Goal: Task Accomplishment & Management: Complete application form

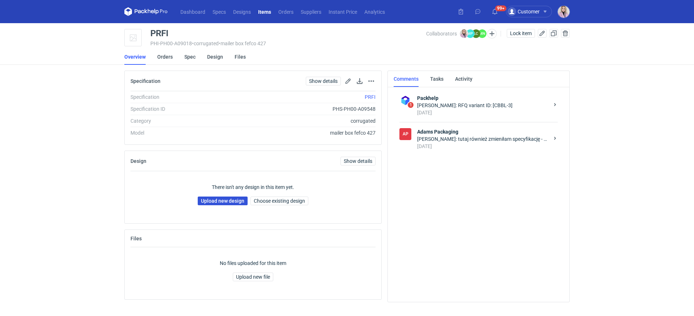
click at [207, 203] on link "Upload new design" at bounding box center [223, 200] width 50 height 9
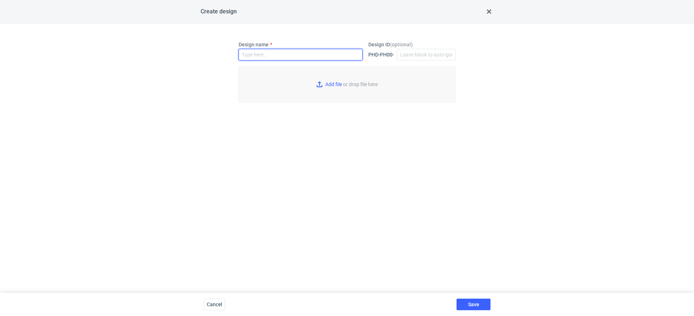
click at [278, 59] on input "Design name" at bounding box center [301, 55] width 124 height 12
paste input "PRFI"
type input "PRFI"
type input "C:\fakepath\custom__custom____PRFI__d0__oR948052717__inside.pdf"
type input "PRFI"
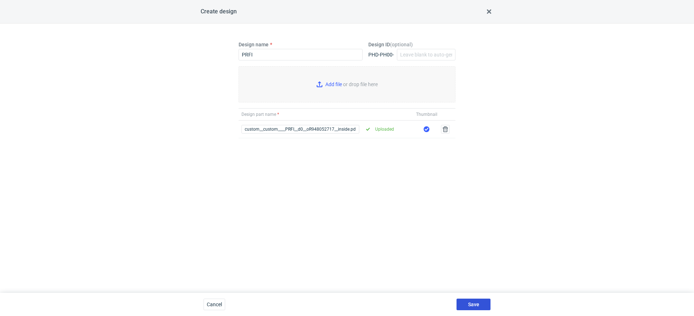
click at [472, 303] on span "Save" at bounding box center [473, 304] width 11 height 5
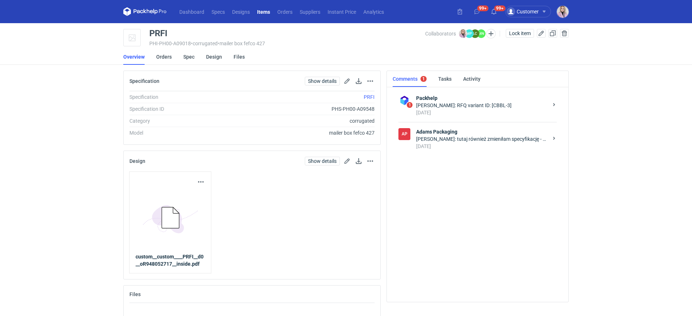
click at [455, 103] on div "Klaudia Wiśniewska: RFQ variant ID: [CBBL-3]" at bounding box center [482, 105] width 132 height 7
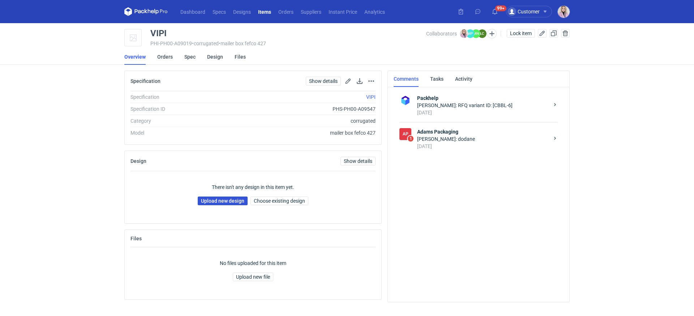
click at [218, 199] on link "Upload new design" at bounding box center [223, 200] width 50 height 9
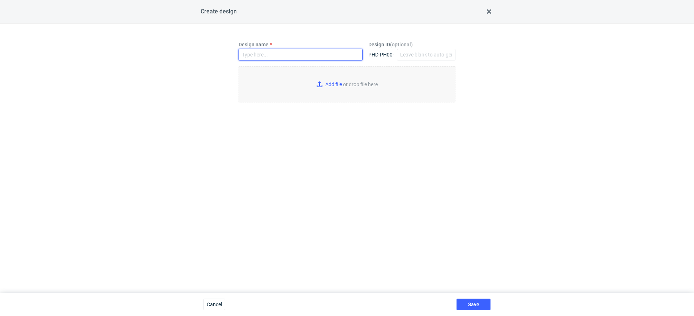
click at [251, 52] on input "Design name" at bounding box center [301, 55] width 124 height 12
paste input "VIPI"
type input "VIPI"
type input "C:\fakepath\adp__custom____VIPI__d0__oR948052717__inside.pdf"
type input "VIPI"
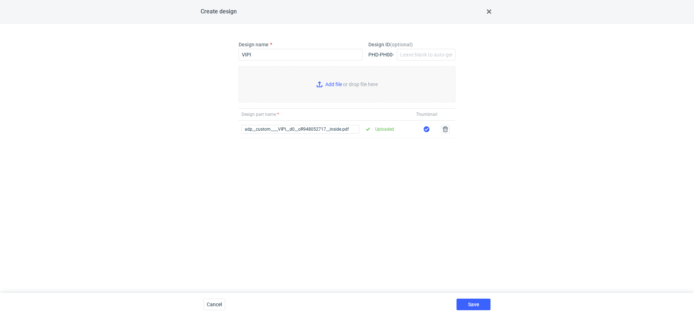
click at [267, 217] on div "Design name VIPI Design ID ( optional ) PHD-PH00- Add file or drop file here De…" at bounding box center [347, 158] width 217 height 234
click at [466, 295] on div "Save" at bounding box center [474, 304] width 40 height 23
click at [466, 302] on button "Save" at bounding box center [474, 304] width 34 height 12
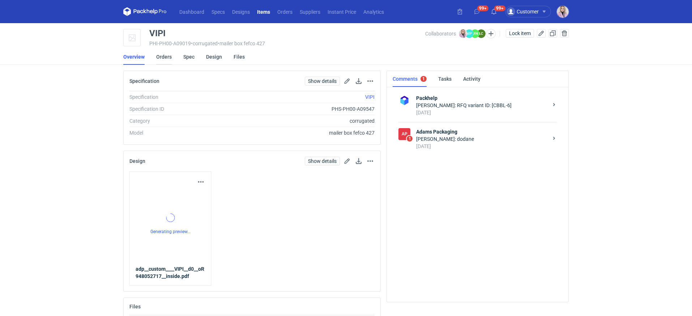
click at [166, 59] on link "Orders" at bounding box center [164, 57] width 16 height 16
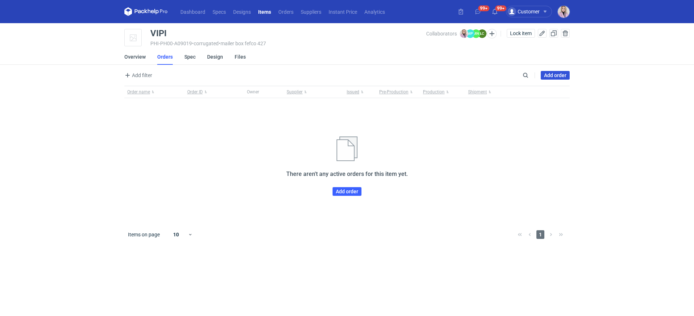
click at [547, 75] on link "Add order" at bounding box center [555, 75] width 29 height 9
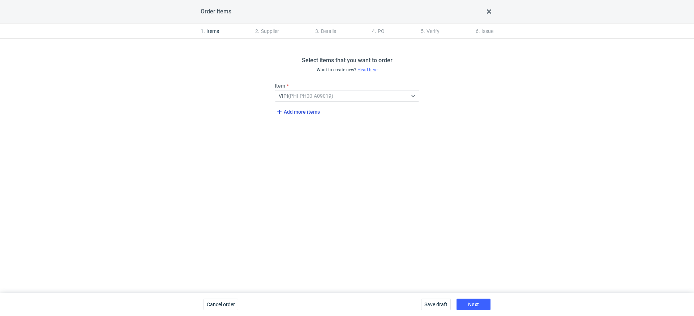
click at [294, 114] on span "Add more items" at bounding box center [297, 111] width 45 height 9
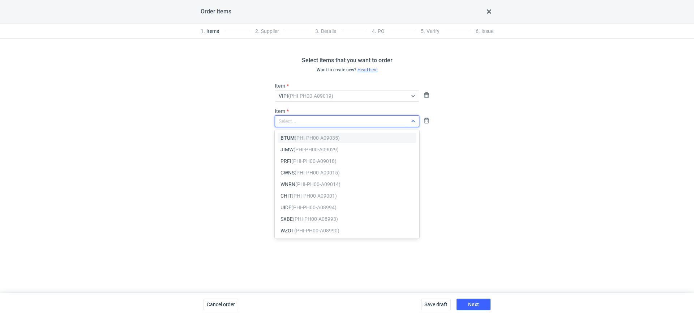
click at [324, 125] on div "Select..." at bounding box center [341, 121] width 132 height 10
click at [318, 135] on em "(PHI-PH00-A09035)" at bounding box center [317, 138] width 45 height 6
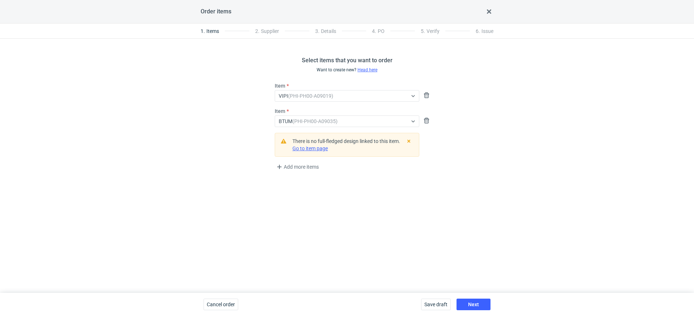
click at [310, 128] on div "Item BTUM (PHI-PH00-A09035)" at bounding box center [347, 119] width 150 height 25
click at [312, 120] on em "(PHI-PH00-A09035)" at bounding box center [315, 121] width 45 height 6
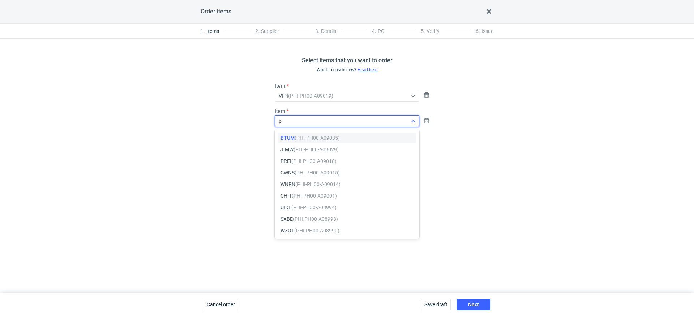
type input "pr"
click at [311, 136] on em "(PHI-PH00-A09018)" at bounding box center [313, 138] width 45 height 6
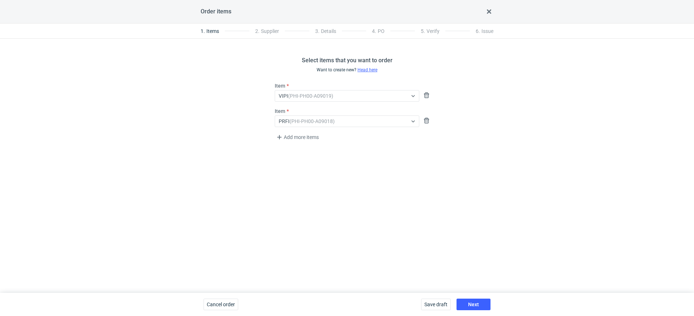
click at [446, 193] on div "Select items that you want to order Want to create new? Head here Item VIPI (PH…" at bounding box center [347, 166] width 694 height 254
click at [473, 303] on span "Next" at bounding box center [473, 304] width 11 height 5
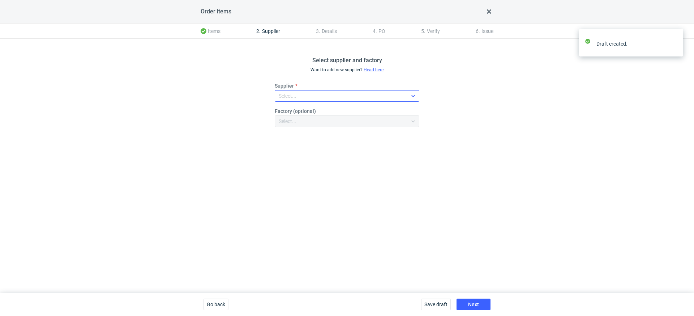
click at [337, 97] on div "Select..." at bounding box center [341, 96] width 132 height 10
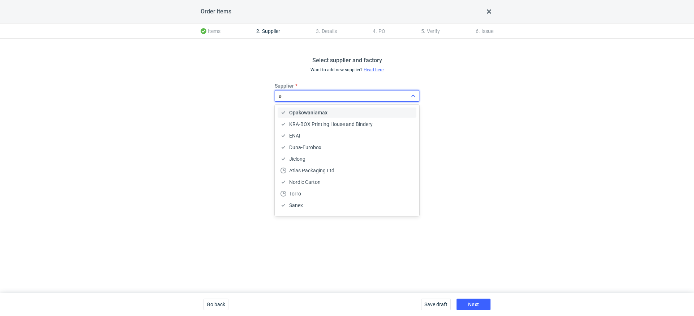
type input "ada"
click at [334, 112] on div "Adams Packaging" at bounding box center [347, 112] width 133 height 7
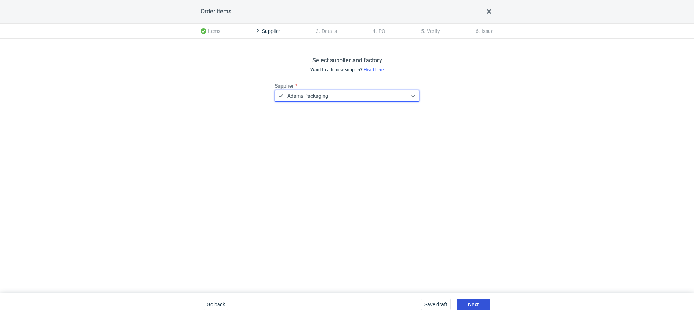
click at [470, 302] on span "Next" at bounding box center [473, 304] width 11 height 5
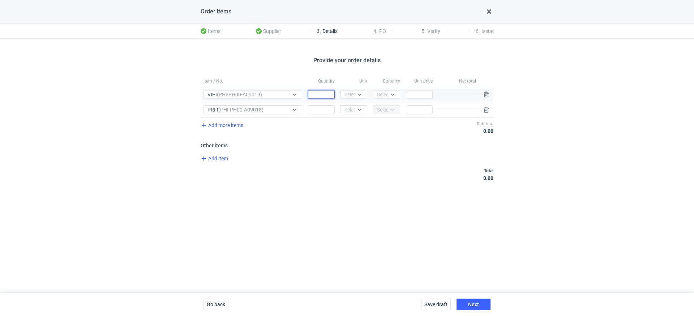
click at [312, 94] on input "Quantity" at bounding box center [321, 94] width 27 height 9
type input "8000"
click at [349, 91] on div "Select..." at bounding box center [354, 94] width 18 height 7
click at [352, 106] on span "pcs" at bounding box center [350, 109] width 8 height 7
click at [352, 110] on div "Select..." at bounding box center [354, 109] width 18 height 7
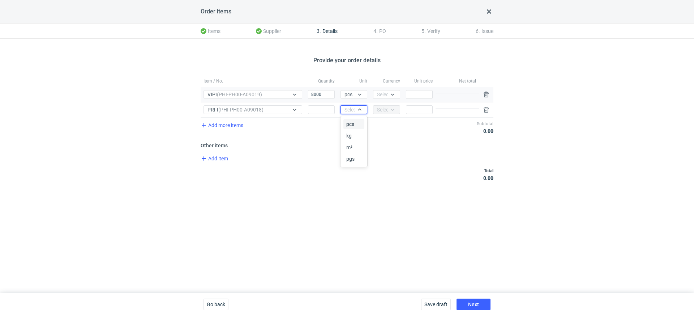
click at [356, 123] on div "pcs" at bounding box center [353, 123] width 15 height 7
click at [388, 87] on div "Currency Select..." at bounding box center [386, 94] width 33 height 15
click at [388, 96] on div at bounding box center [392, 94] width 9 height 6
click at [388, 106] on div "PLN" at bounding box center [386, 109] width 15 height 7
click at [316, 109] on input "Quantity" at bounding box center [321, 109] width 27 height 9
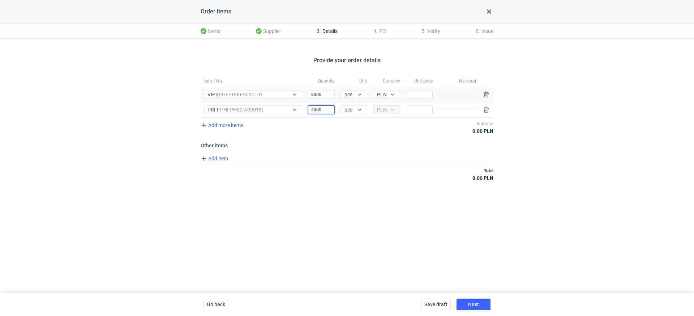
type input "4000"
click at [413, 96] on input "Price" at bounding box center [419, 94] width 27 height 9
type input "0"
type input "0.62"
click at [228, 159] on span "Add item" at bounding box center [214, 158] width 29 height 9
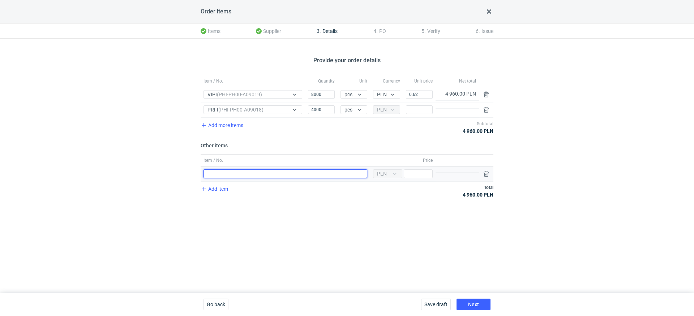
click at [222, 173] on input "Item / No." at bounding box center [286, 173] width 164 height 9
type input "Klisza VIPI"
click at [413, 175] on input "Price" at bounding box center [418, 173] width 29 height 9
type input "800"
click at [378, 229] on div "Provide your order details Item / No. Quantity Unit Currency Unit price Net tot…" at bounding box center [347, 166] width 694 height 254
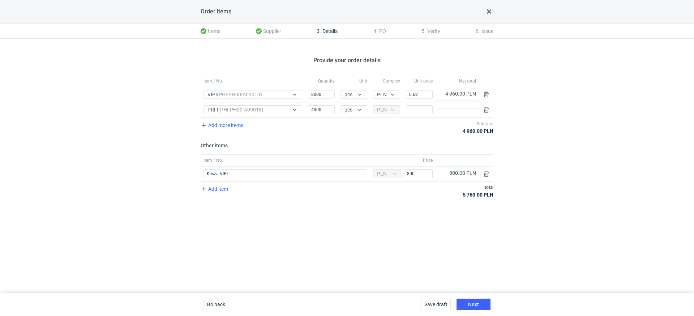
click at [418, 118] on div "Add more items Subtotal 4 960.00 PLN" at bounding box center [347, 127] width 293 height 19
click at [418, 111] on input "Price" at bounding box center [419, 109] width 27 height 9
type input "1"
type input "1.27"
click at [217, 184] on span "Add item" at bounding box center [214, 188] width 29 height 9
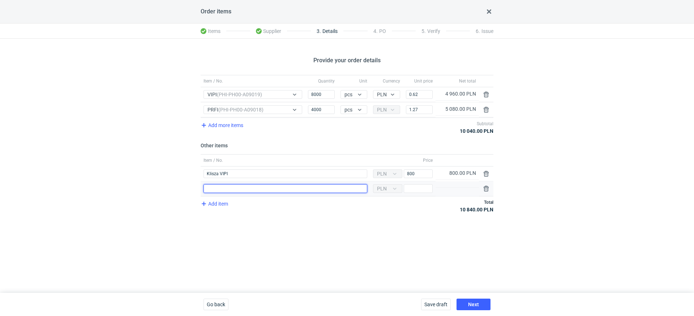
click at [223, 188] on input "Item / No." at bounding box center [286, 188] width 164 height 9
type input "Klisza PRFI"
click at [413, 190] on input "Price" at bounding box center [418, 188] width 29 height 9
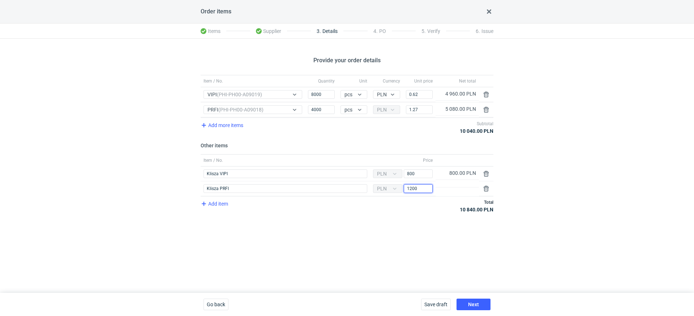
type input "1200"
click at [416, 231] on div "Provide your order details Item / No. Quantity Unit Currency Unit price Net tot…" at bounding box center [347, 166] width 694 height 254
click at [588, 186] on div "Provide your order details Item / No. Quantity Unit Currency Unit price Net tot…" at bounding box center [347, 166] width 694 height 254
click at [477, 301] on button "Next" at bounding box center [474, 304] width 34 height 12
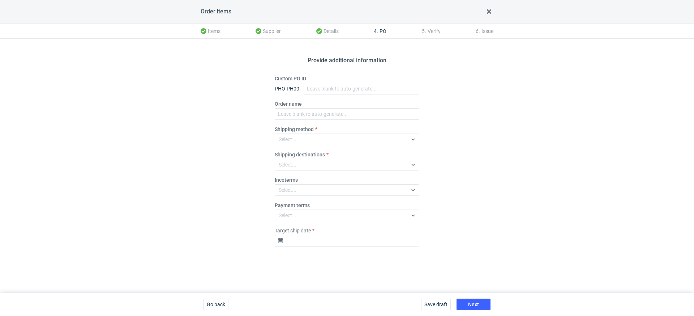
click at [323, 95] on fieldset "Custom PO ID PHO-PH00- Order name Shipping method Select... Shipping destinatio…" at bounding box center [347, 163] width 145 height 177
click at [323, 91] on input "Custom PO ID" at bounding box center [362, 89] width 116 height 12
paste input "R948052717_VIPI, PRFI"
type input "R948052717_VIPI, PRFI"
click at [299, 113] on input "Order name" at bounding box center [347, 114] width 145 height 12
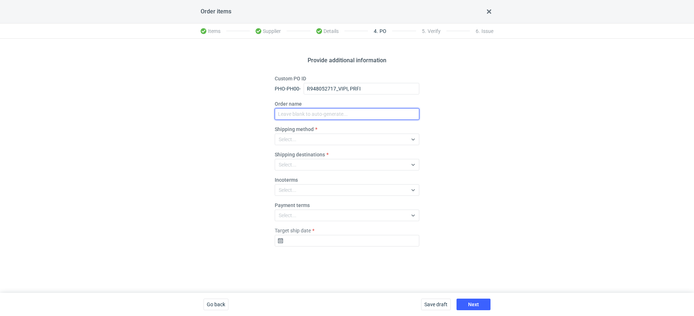
paste input "R948052717_VIPI, PRFI"
type input "R948052717_VIPI, PRFI"
click at [288, 162] on div "Select..." at bounding box center [288, 164] width 18 height 7
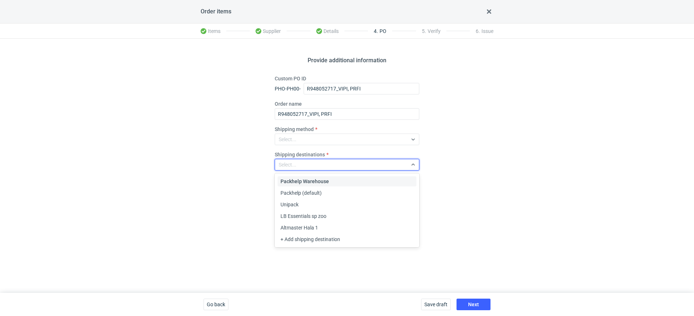
click at [233, 169] on div "Provide additional information Custom PO ID PHO-PH00- R948052717_VIPI, PRFI Ord…" at bounding box center [347, 166] width 694 height 254
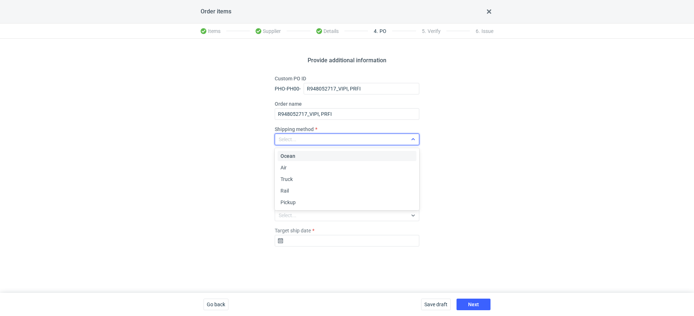
click at [298, 142] on div "Select..." at bounding box center [341, 139] width 132 height 10
click at [286, 201] on span "Pickup" at bounding box center [288, 202] width 15 height 7
click at [293, 217] on div "Select..." at bounding box center [288, 215] width 18 height 7
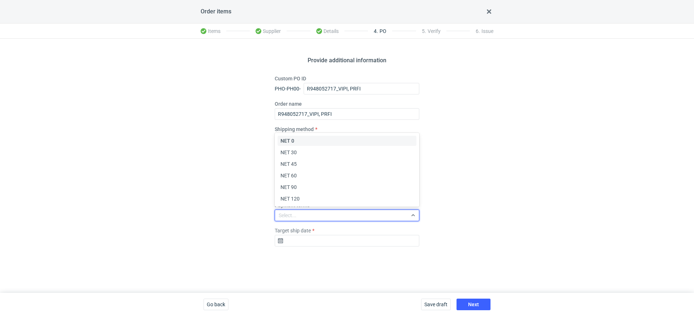
click at [258, 150] on div "Provide additional information Custom PO ID PHO-PH00- R948052717_VIPI, PRFI Ord…" at bounding box center [347, 166] width 694 height 254
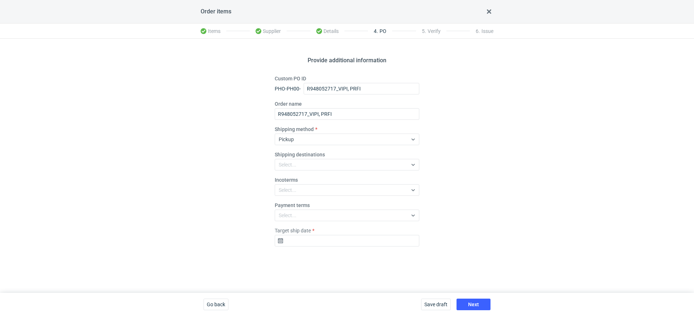
click at [283, 178] on label "Incoterms" at bounding box center [286, 179] width 23 height 7
click at [283, 181] on label "Incoterms" at bounding box center [286, 179] width 23 height 7
click at [293, 187] on div "Select..." at bounding box center [288, 189] width 18 height 7
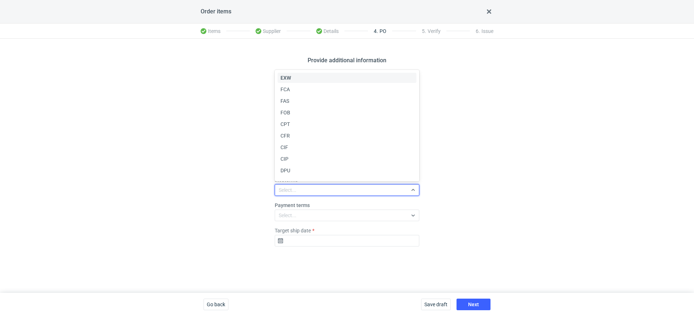
click at [294, 79] on div "EXW" at bounding box center [347, 77] width 133 height 7
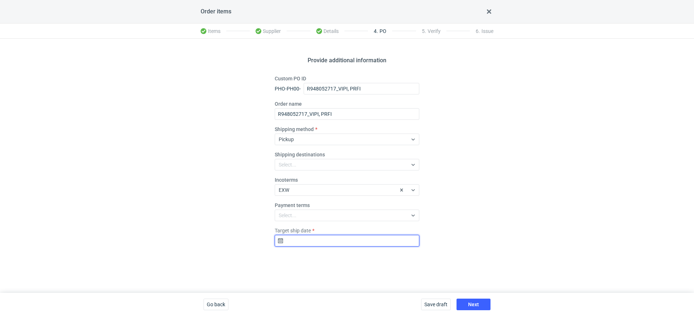
click at [306, 246] on input "Target ship date" at bounding box center [347, 241] width 145 height 12
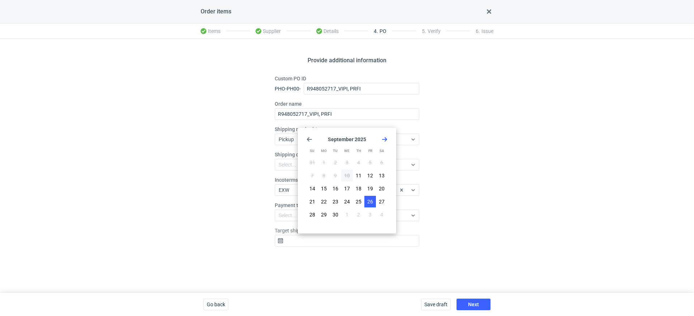
click at [368, 200] on span "26" at bounding box center [370, 201] width 6 height 7
type input "2025-09-26"
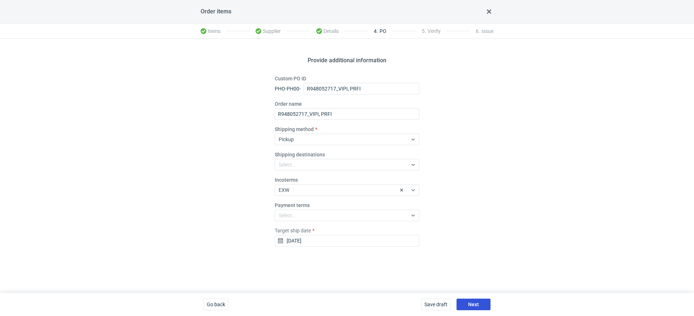
click at [472, 305] on span "Next" at bounding box center [473, 304] width 11 height 5
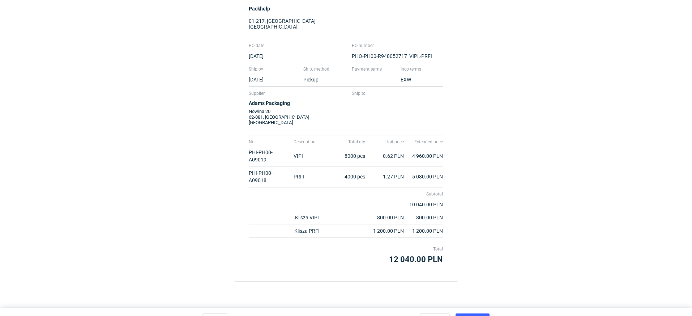
scroll to position [98, 0]
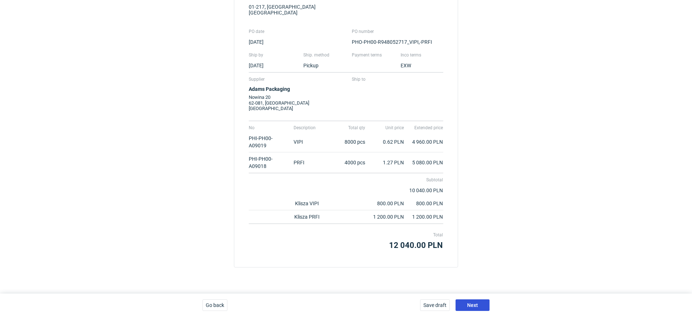
click at [466, 299] on button "Next" at bounding box center [473, 305] width 34 height 12
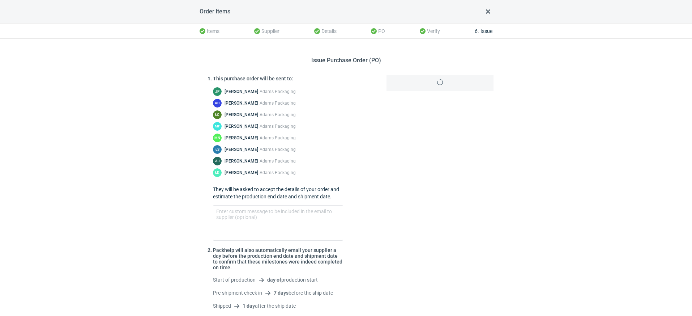
click at [477, 301] on div at bounding box center [440, 195] width 113 height 240
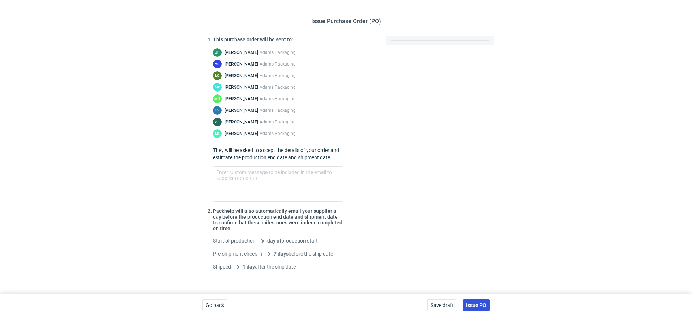
click at [486, 302] on span "Issue PO" at bounding box center [476, 304] width 20 height 5
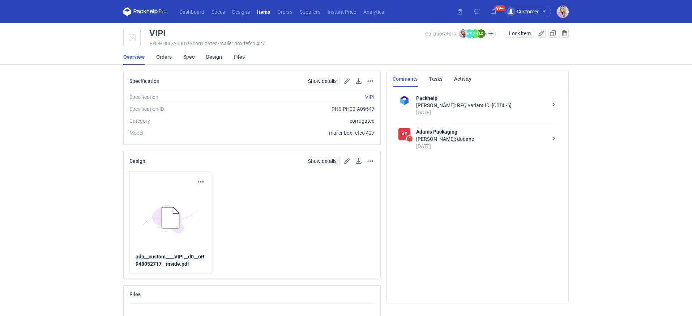
click at [446, 142] on div "6 days ago" at bounding box center [482, 145] width 132 height 7
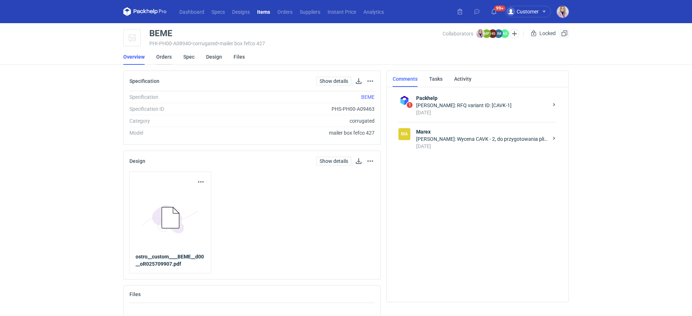
click at [161, 55] on link "Orders" at bounding box center [164, 57] width 16 height 16
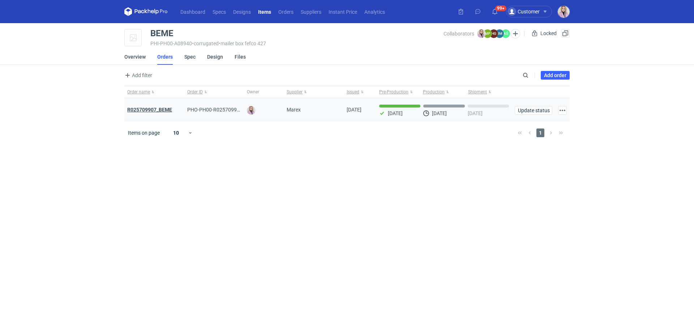
click at [157, 111] on strong "R025709907_BEME" at bounding box center [149, 110] width 45 height 6
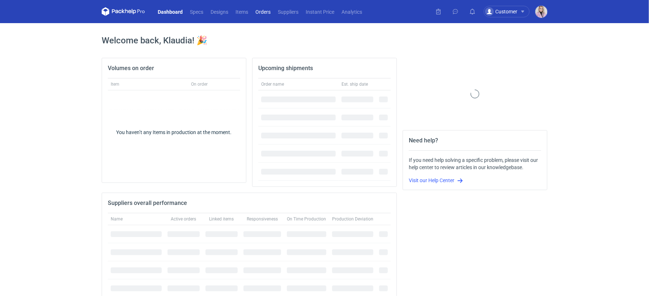
click at [265, 12] on link "Orders" at bounding box center [263, 11] width 22 height 9
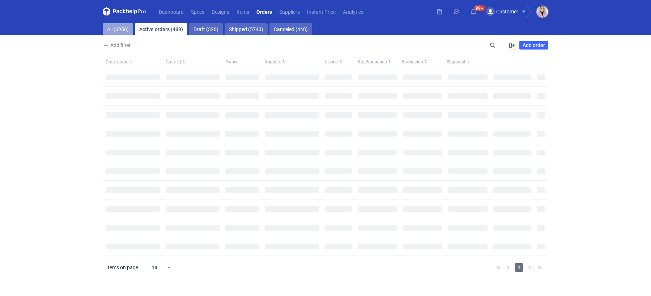
click at [117, 32] on link "All (6956)" at bounding box center [118, 29] width 30 height 12
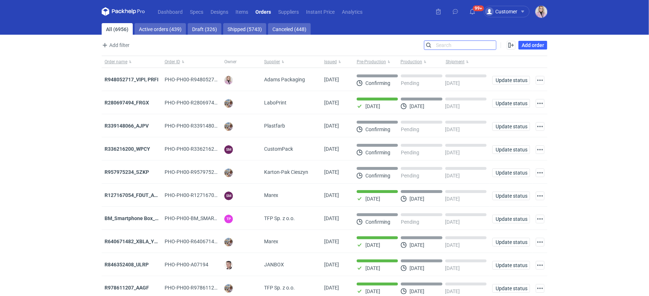
click at [492, 45] on input "Search" at bounding box center [460, 45] width 72 height 9
paste input "DETO"
type input "DETO"
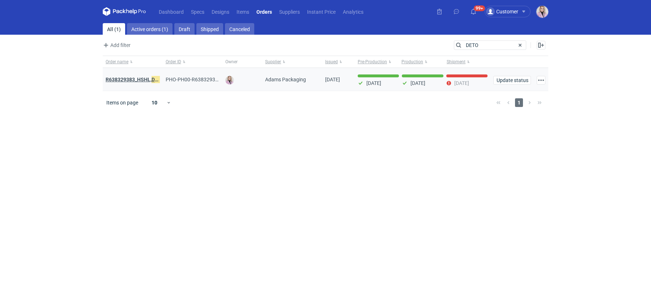
click at [137, 79] on strong "R638329383_HSHL, DETO" at bounding box center [135, 80] width 59 height 8
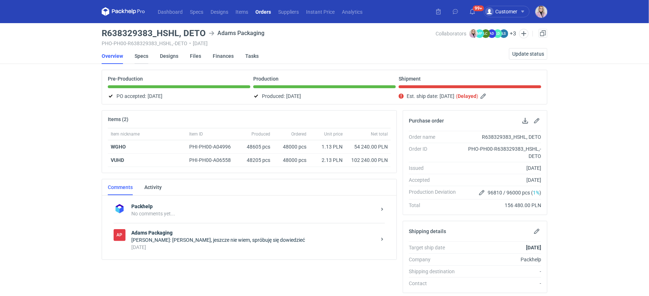
click at [139, 57] on link "Specs" at bounding box center [142, 56] width 14 height 16
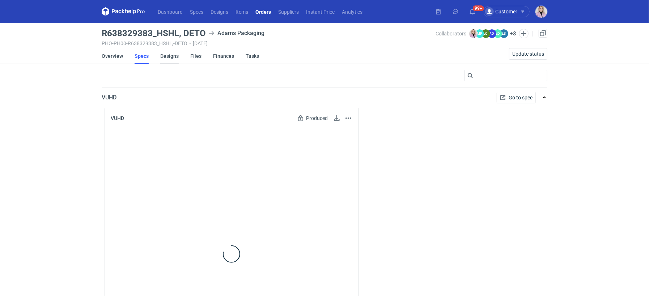
click at [171, 53] on link "Designs" at bounding box center [169, 56] width 18 height 16
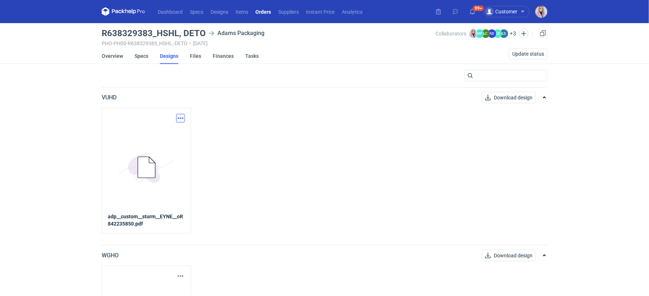
click at [184, 118] on button "button" at bounding box center [180, 118] width 9 height 9
click at [177, 124] on link "5BD5AC33-3523-40E7-9262-1BFF0AD53D48@1x" at bounding box center [146, 168] width 77 height 90
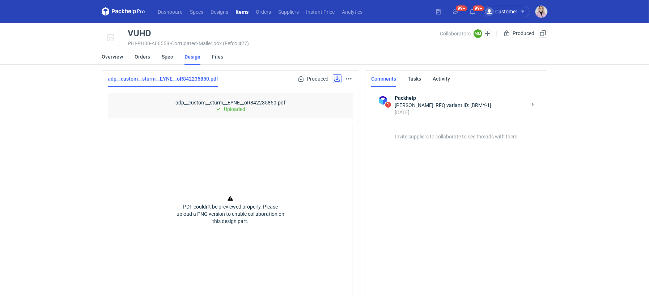
click at [336, 80] on link at bounding box center [337, 79] width 9 height 9
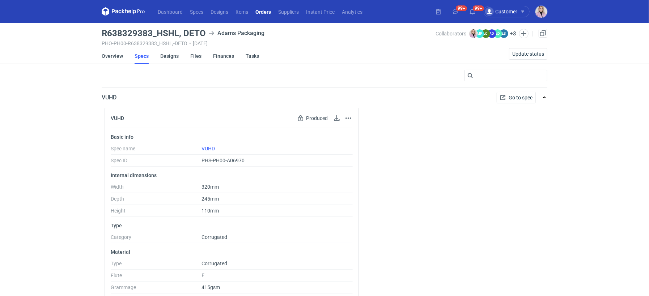
click at [111, 42] on div "PHO-PH00-R638329383_HSHL,-DETO • 12/08/2025" at bounding box center [269, 44] width 334 height 6
click at [110, 61] on link "Overview" at bounding box center [112, 56] width 21 height 16
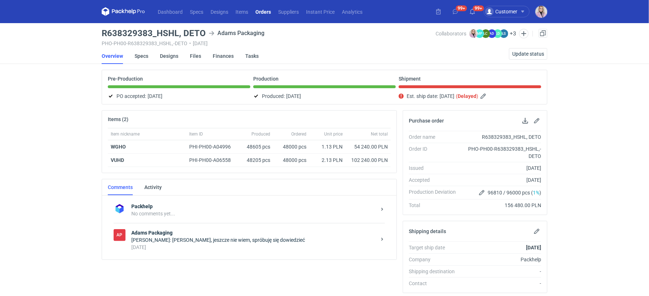
click at [244, 237] on div "Klaudia Wiśniewska: Martyna, jeszcze nie wiem, spróbuję się dowiedzieć" at bounding box center [253, 240] width 245 height 7
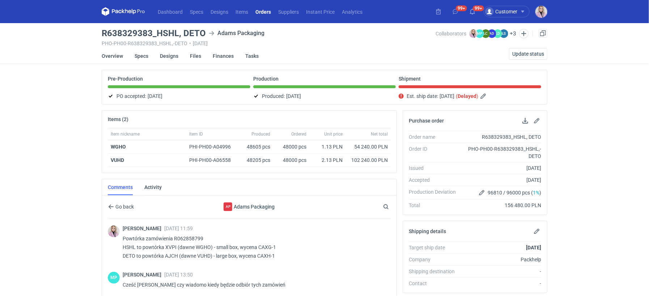
click at [197, 31] on h3 "R638329383_HSHL, DETO" at bounding box center [154, 33] width 104 height 9
copy h3 "DETO"
drag, startPoint x: 101, startPoint y: 29, endPoint x: 203, endPoint y: 33, distance: 102.1
click at [203, 33] on main "R638329383_HSHL, DETO Adams Packaging PHO-PH00-R638329383_HSHL,-DETO • 12/08/20…" at bounding box center [324, 252] width 451 height 459
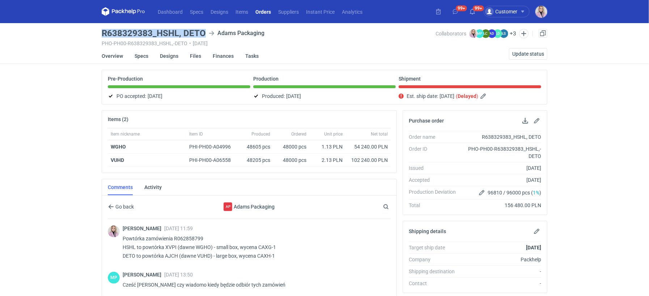
copy h3 "R638329383_HSHL, DETO"
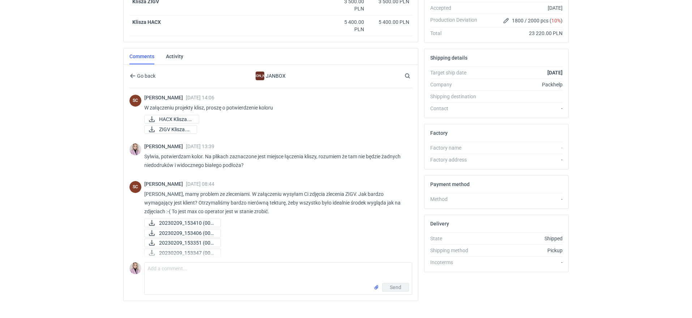
scroll to position [278, 0]
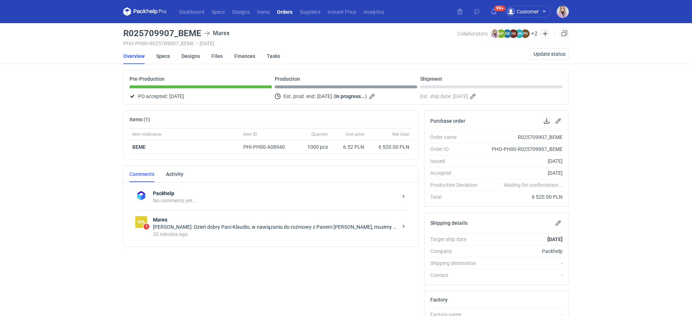
click at [228, 226] on div "Magdalena Polakowska: Dzień dobry Pani Klaudio, w nawiązaniu do rozmowy z Panem…" at bounding box center [275, 226] width 245 height 7
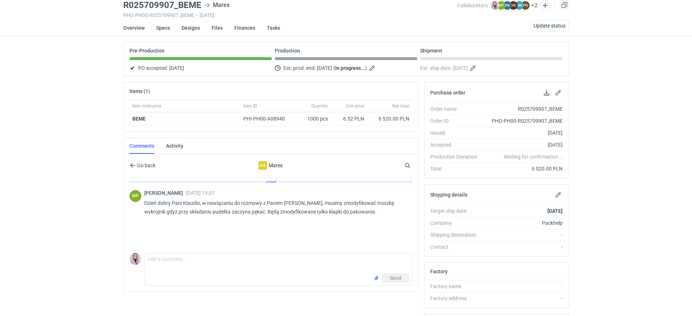
scroll to position [31, 0]
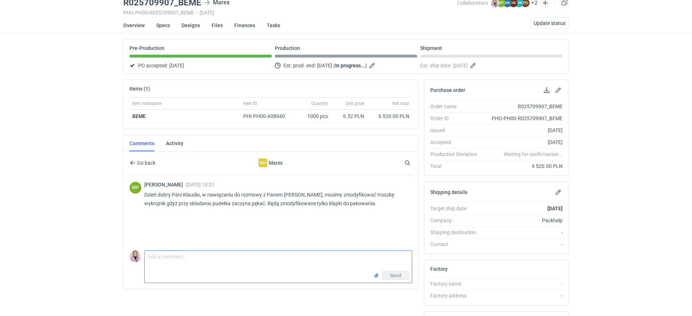
click at [159, 261] on textarea "Comment message" at bounding box center [278, 261] width 267 height 20
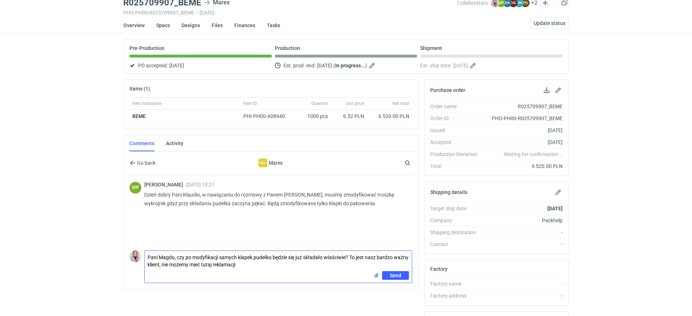
type textarea "Pani Magdo, czy po modyfikacji samych klapek pudełko będzie się już składało wł…"
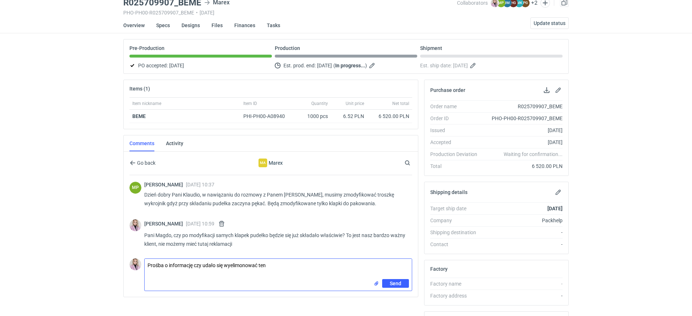
drag, startPoint x: 283, startPoint y: 264, endPoint x: 241, endPoint y: 263, distance: 42.0
click at [241, 263] on textarea "Prośba o informację czy udało się wyelimonować ten" at bounding box center [278, 269] width 267 height 20
type textarea "Prośba o informację czy udało się wyeliminować ten problem całkowicie, jeżeli n…"
